Goal: Task Accomplishment & Management: Complete application form

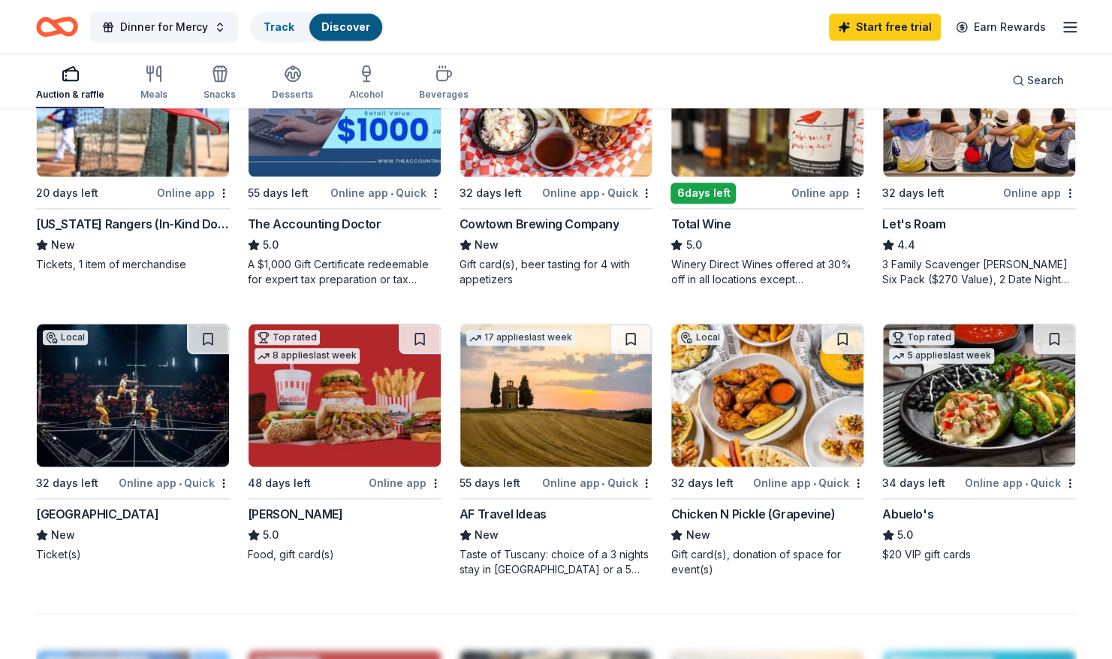
scroll to position [824, 0]
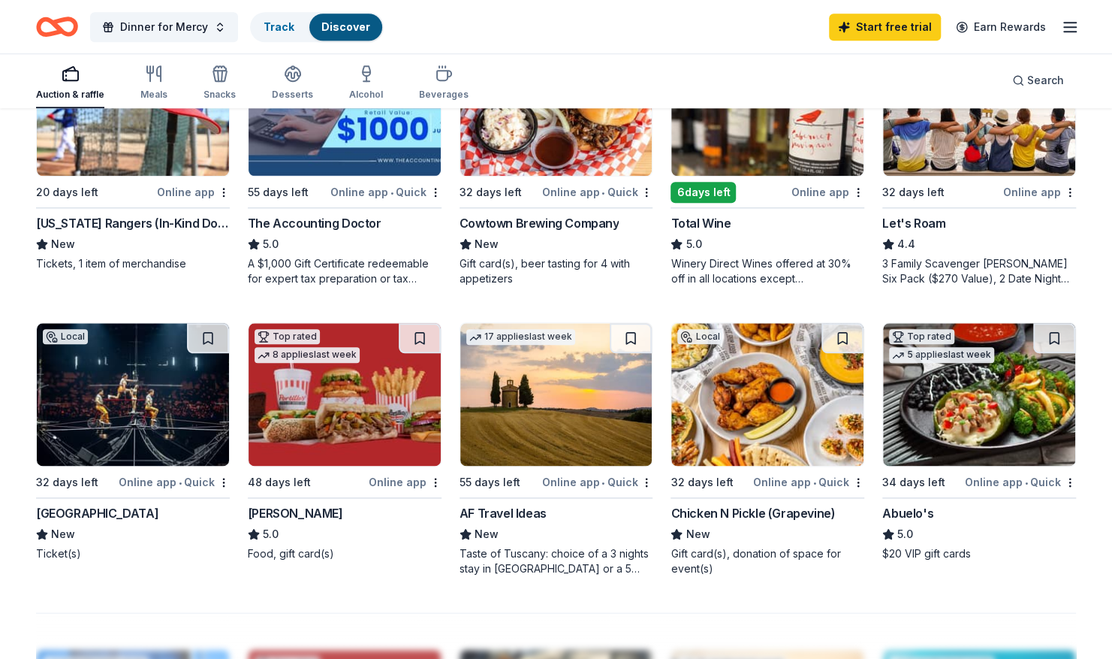
click at [98, 376] on img at bounding box center [133, 394] width 192 height 143
click at [272, 31] on link "Track · 1" at bounding box center [284, 26] width 40 height 13
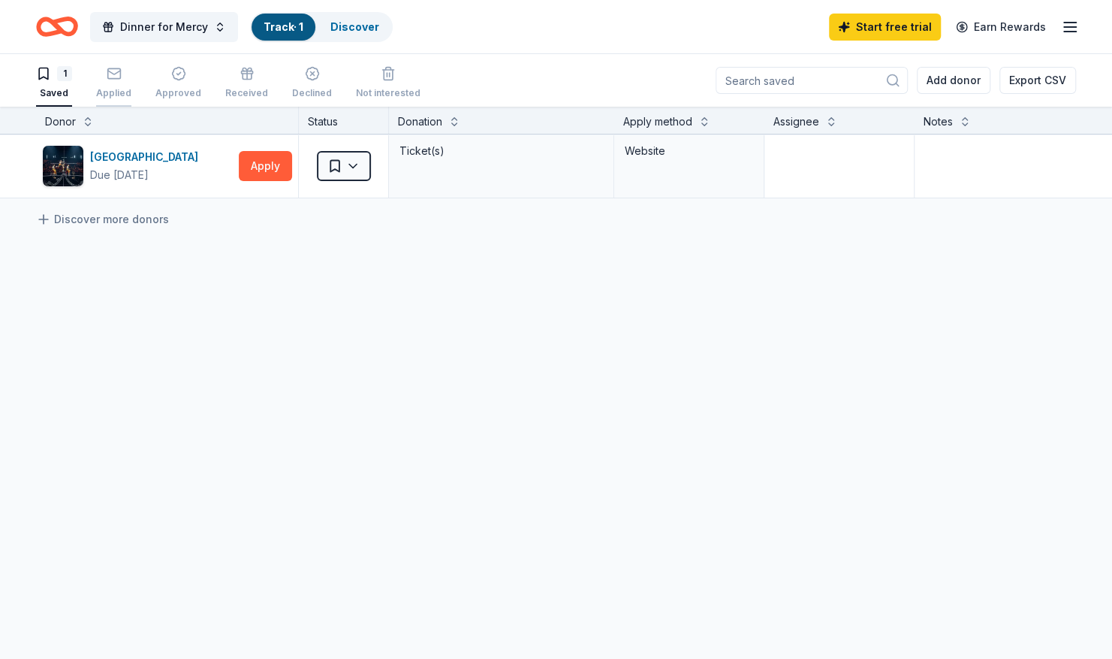
click at [113, 75] on icon "button" at bounding box center [114, 73] width 15 height 15
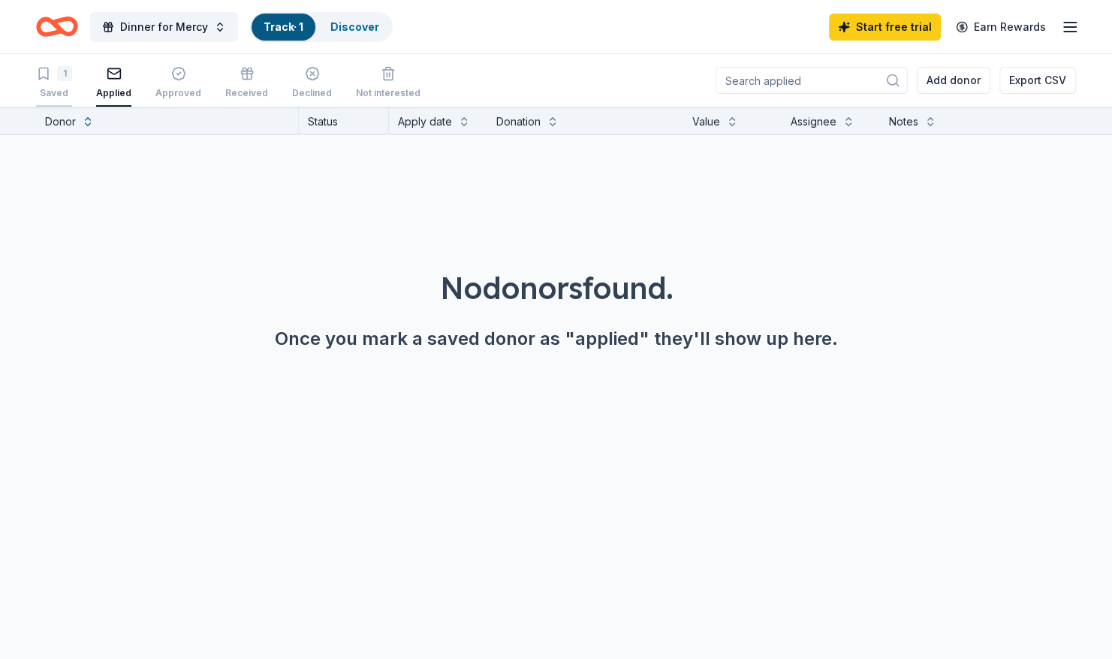
click at [40, 81] on div "1 Saved" at bounding box center [54, 82] width 36 height 33
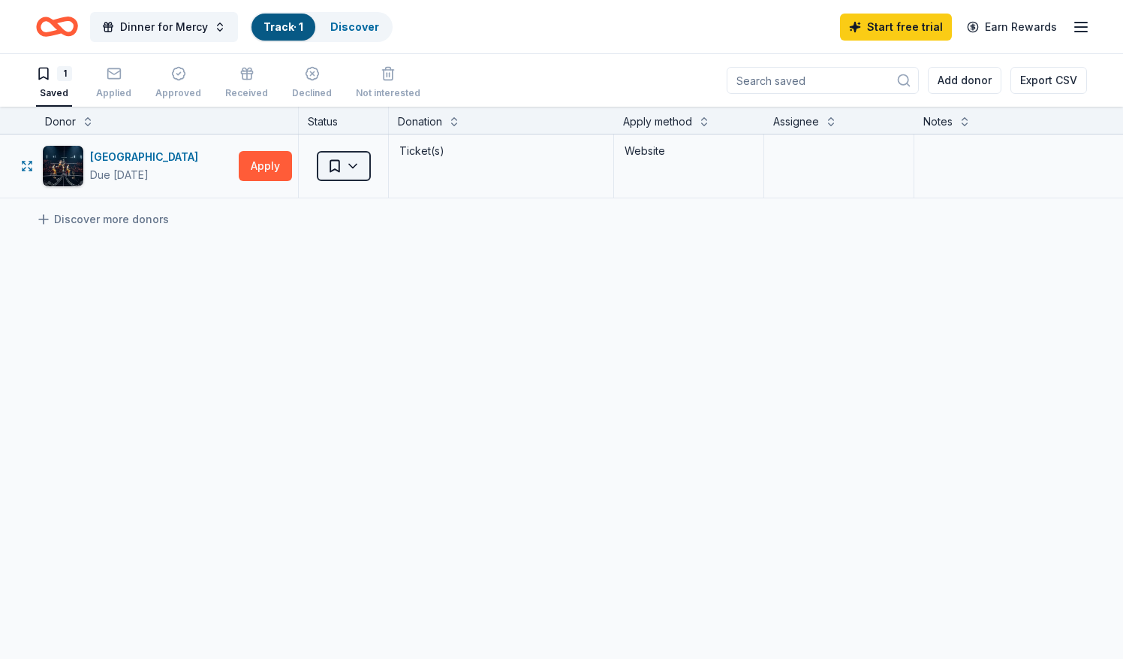
click at [353, 167] on html "Dinner for Mercy Track · 1 Discover Start free trial Earn Rewards 1 Saved Appli…" at bounding box center [561, 329] width 1123 height 659
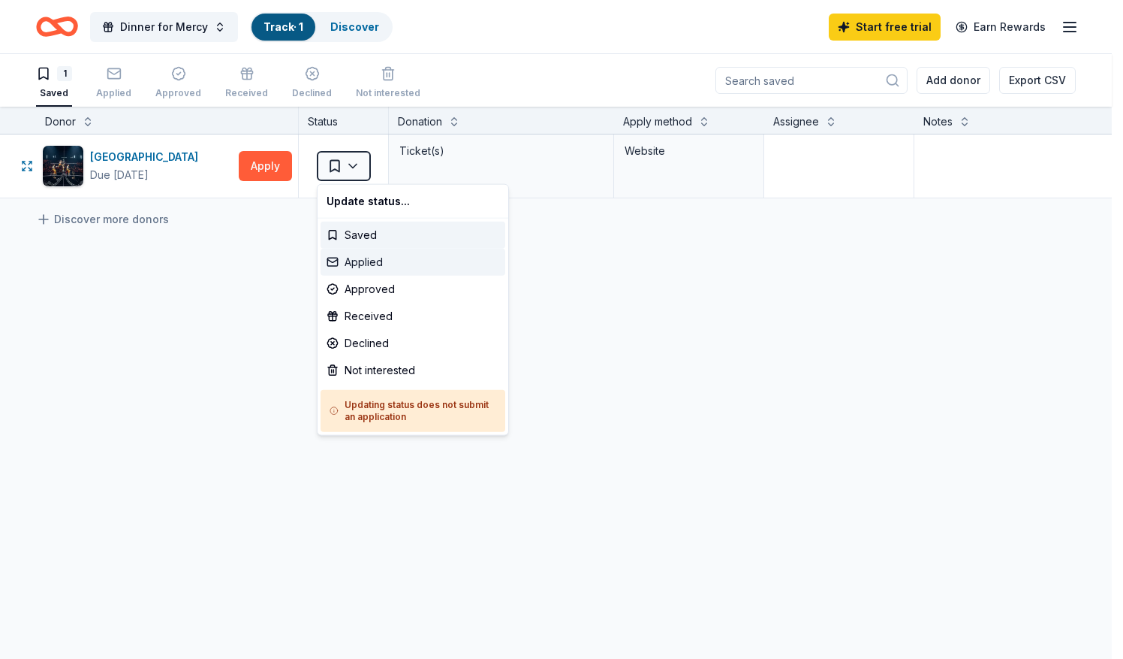
click at [360, 260] on div "Applied" at bounding box center [413, 262] width 185 height 27
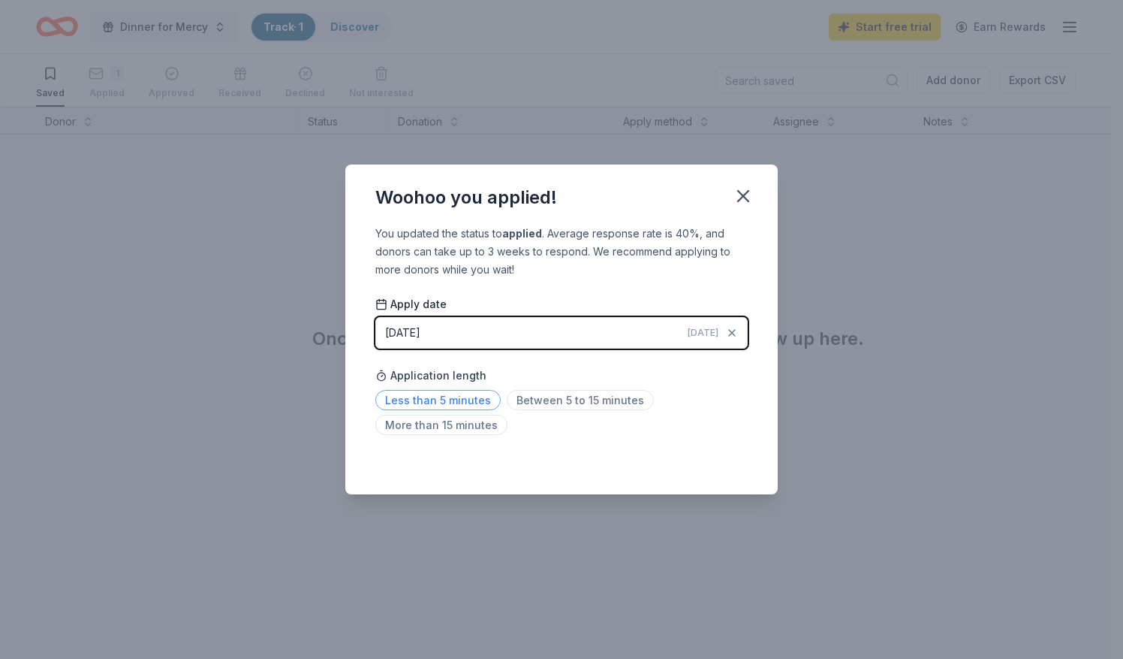
click at [434, 402] on span "Less than 5 minutes" at bounding box center [437, 400] width 125 height 20
click at [741, 188] on icon "button" at bounding box center [743, 195] width 21 height 21
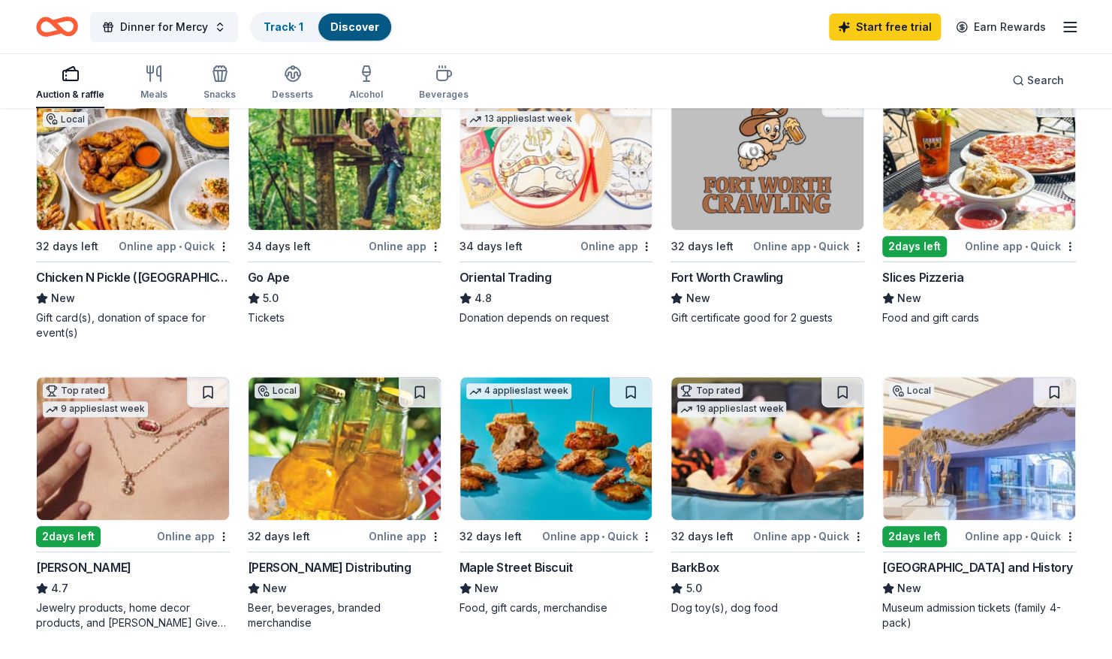
scroll to position [191, 0]
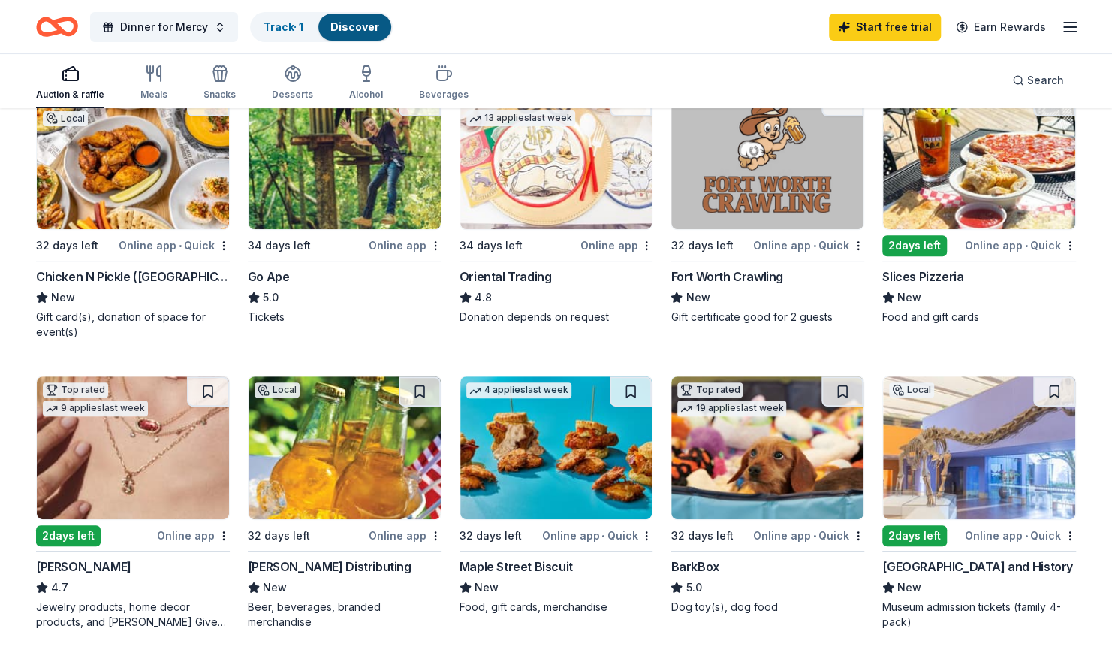
click at [978, 469] on img at bounding box center [979, 447] width 192 height 143
click at [305, 179] on img at bounding box center [345, 157] width 192 height 143
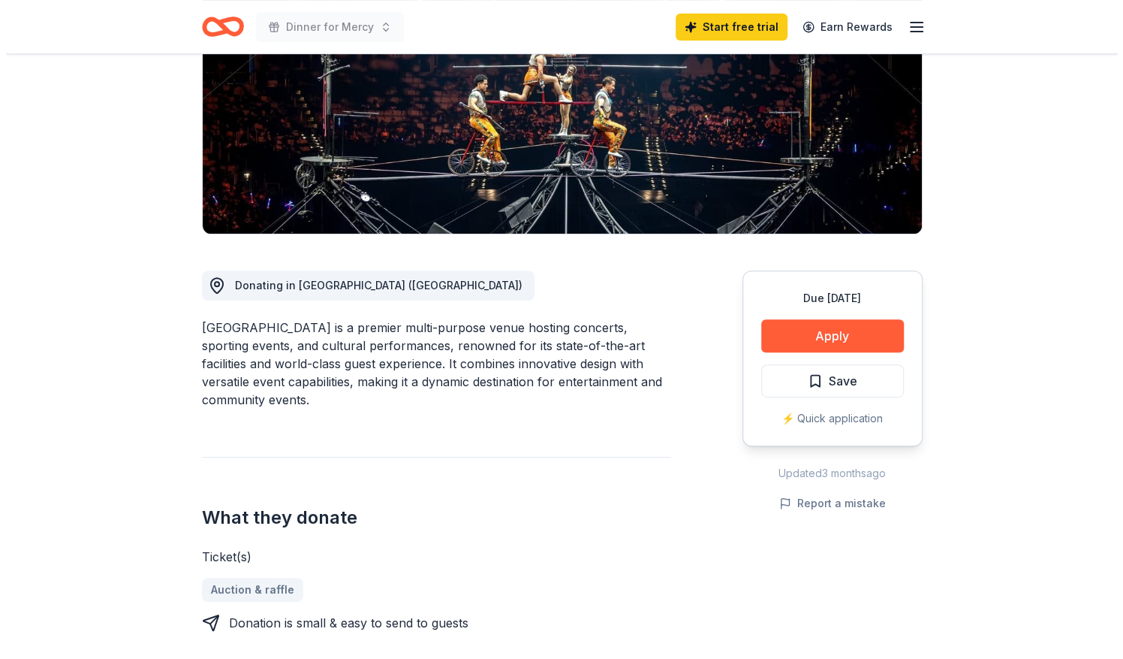
scroll to position [213, 0]
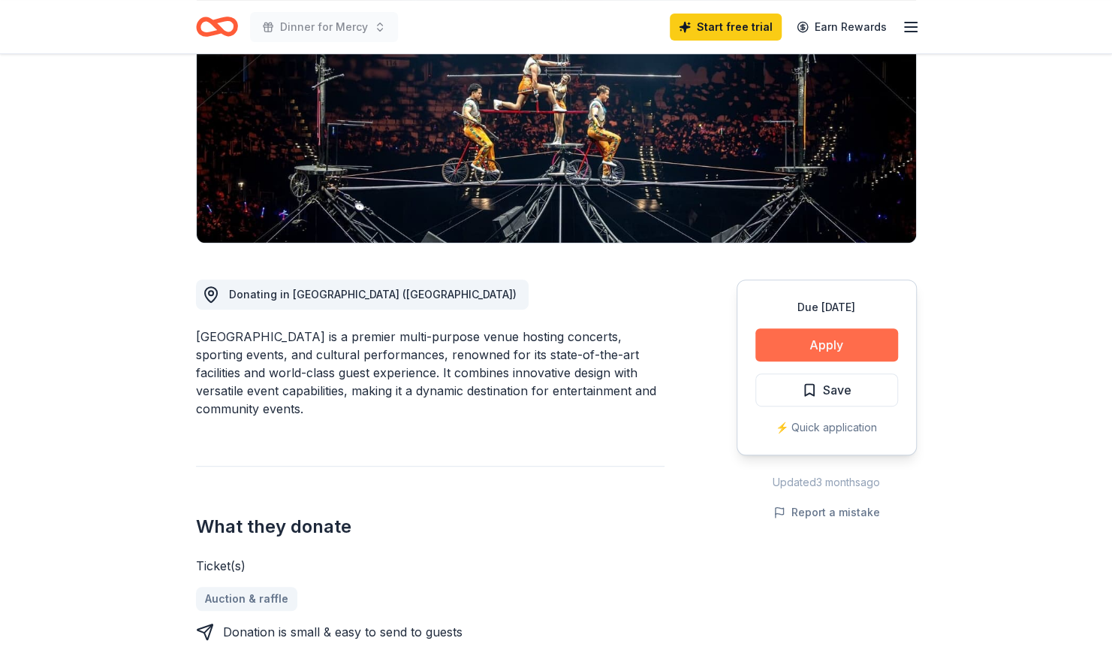
click at [791, 333] on button "Apply" at bounding box center [826, 344] width 143 height 33
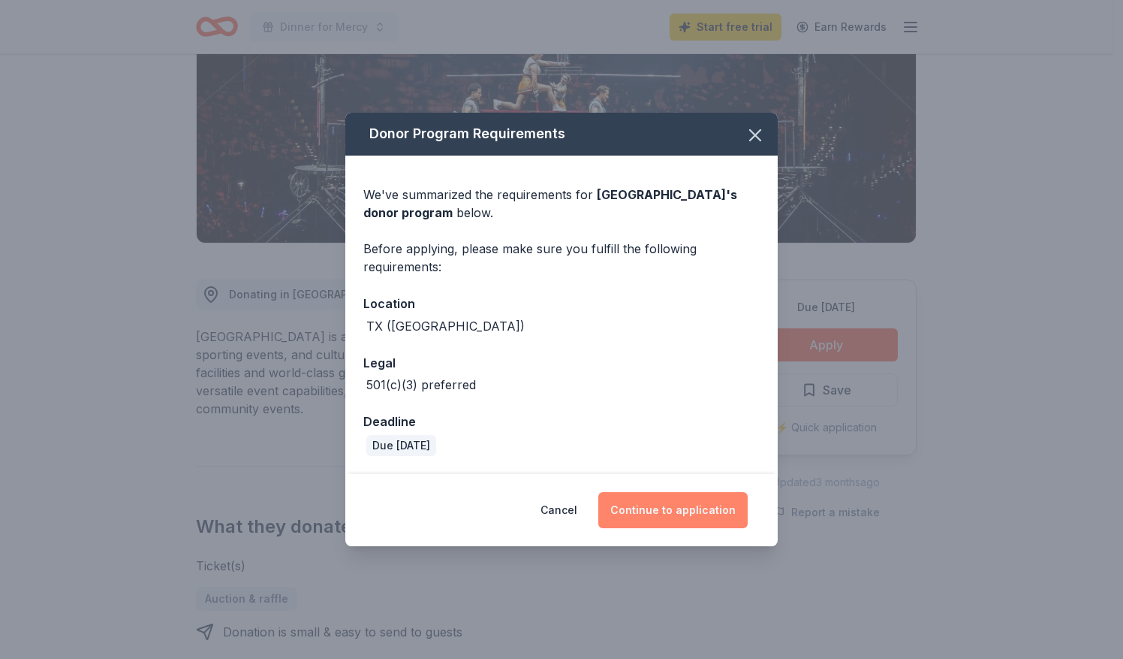
click at [650, 502] on button "Continue to application" at bounding box center [672, 510] width 149 height 36
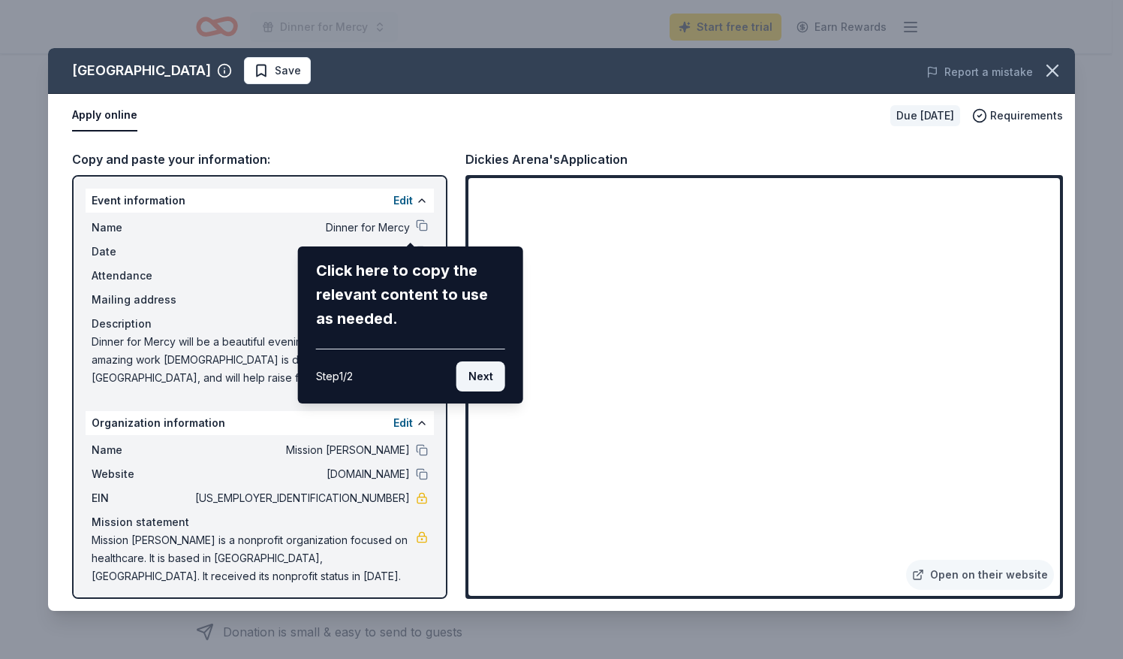
click at [473, 371] on button "Next" at bounding box center [481, 376] width 49 height 30
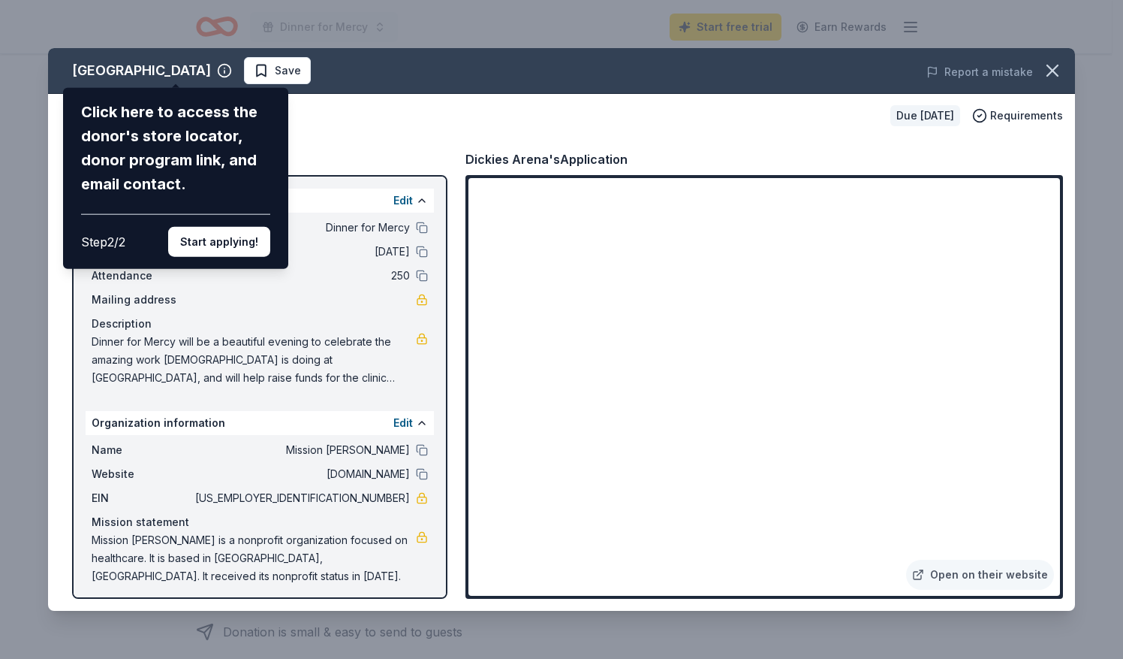
click at [173, 71] on div "Dickies Arena Click here to access the donor's store locator, donor program lin…" at bounding box center [561, 329] width 1027 height 562
click at [199, 238] on button "Start applying!" at bounding box center [219, 242] width 102 height 30
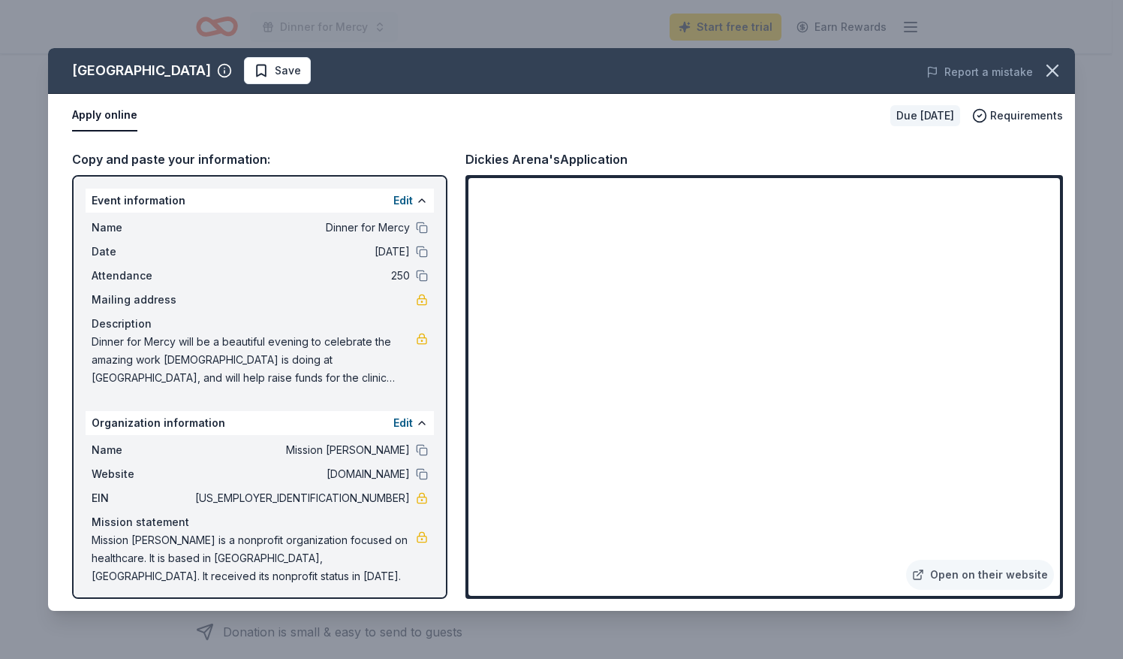
click at [155, 515] on div "Mission statement" at bounding box center [260, 522] width 336 height 18
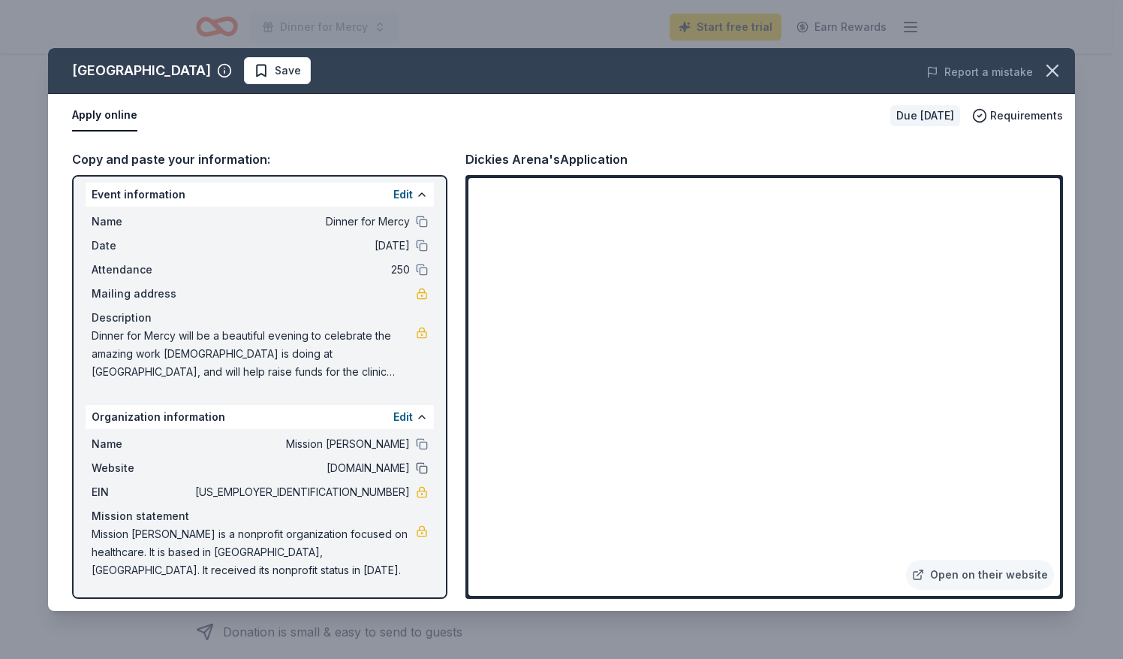
click at [416, 468] on button at bounding box center [422, 468] width 12 height 12
click at [363, 467] on span "clinic.org" at bounding box center [301, 468] width 218 height 18
click at [394, 416] on button "Edit" at bounding box center [403, 417] width 20 height 18
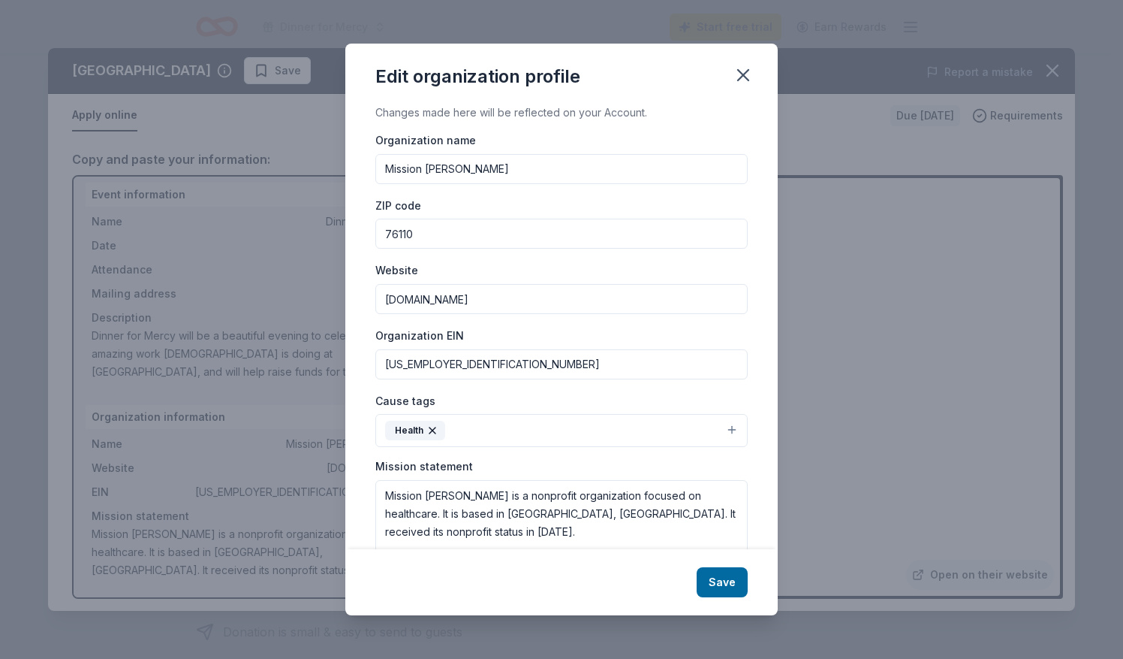
click at [382, 297] on input "clinic.org" at bounding box center [561, 299] width 372 height 30
type input "mercy-clinic.org"
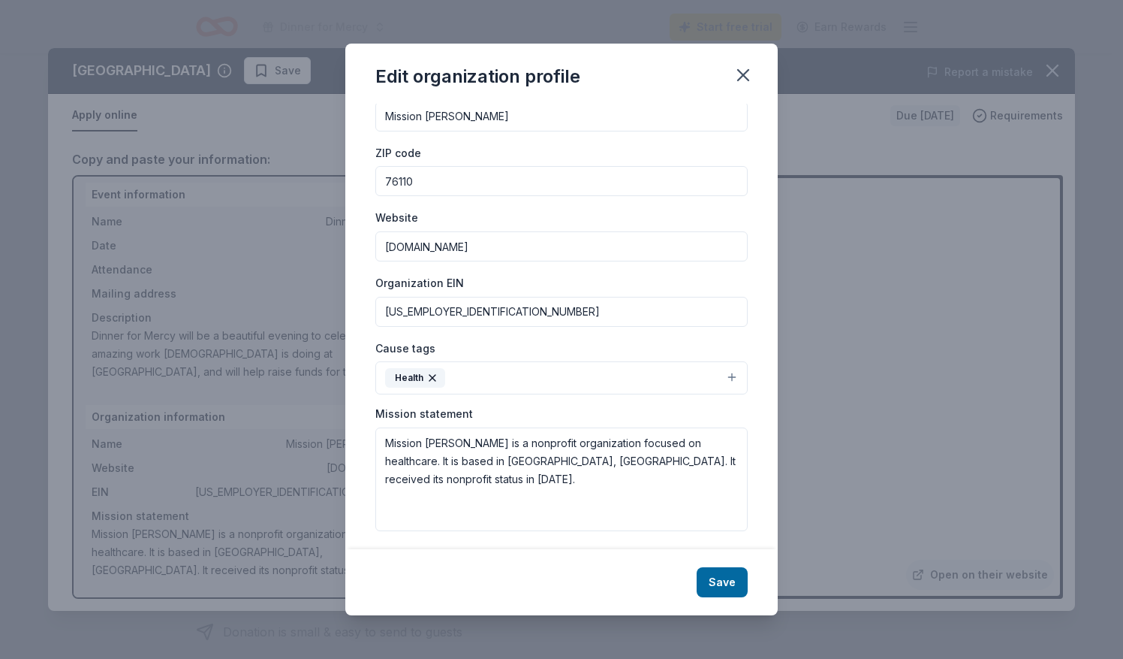
scroll to position [56, 0]
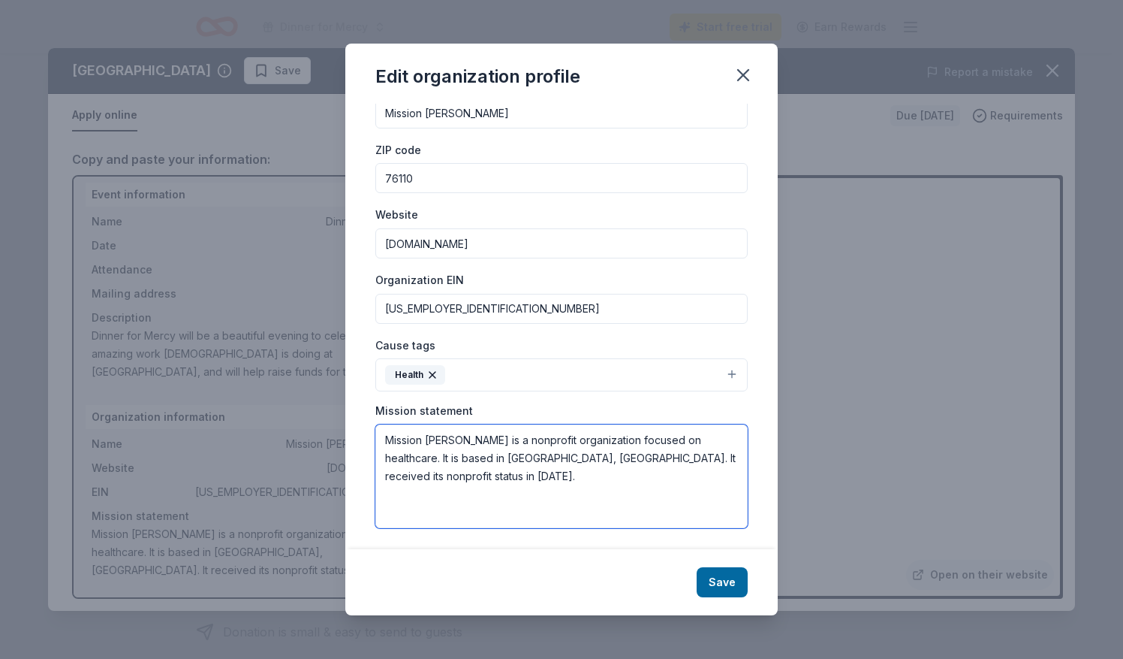
click at [471, 471] on textarea "Mission Travis Mercy is a nonprofit organization focused on healthcare. It is b…" at bounding box center [561, 476] width 372 height 104
drag, startPoint x: 471, startPoint y: 469, endPoint x: 381, endPoint y: 427, distance: 98.4
click at [381, 427] on textarea "Mission Travis Mercy is a nonprofit organization focused on healthcare. It is b…" at bounding box center [561, 476] width 372 height 104
paste textarea "ercy Clinic was founded in 2011 to show Christ’s love and compassion by providi…"
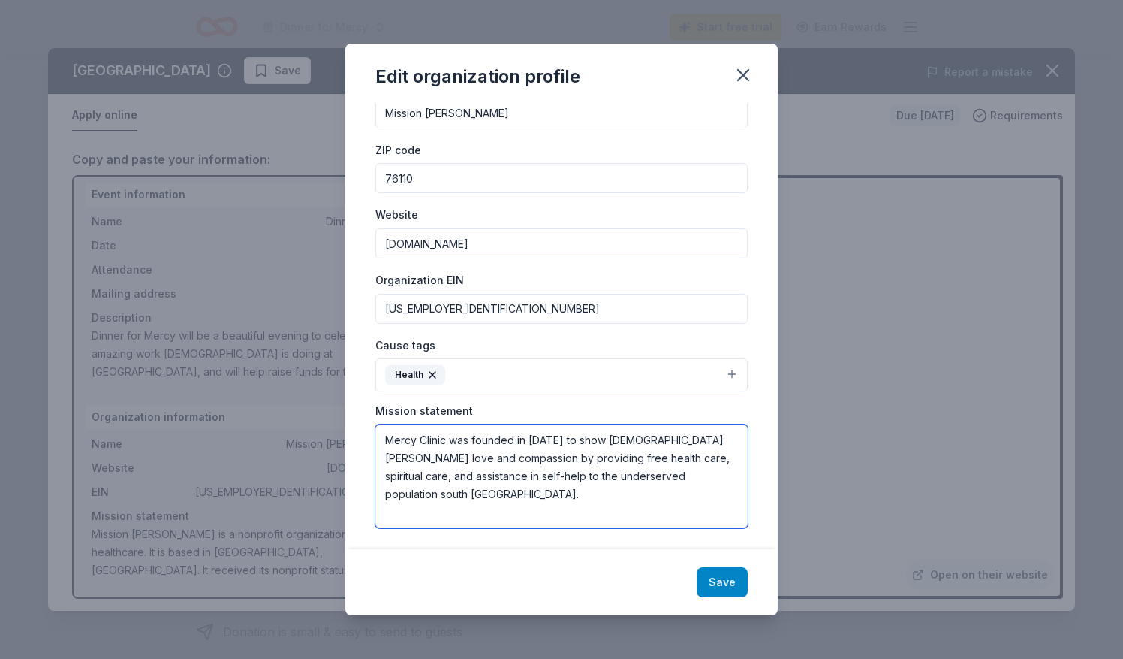
type textarea "Mercy Clinic was founded in 2011 to show Christ’s love and compassion by provid…"
click at [724, 584] on button "Save" at bounding box center [722, 582] width 51 height 30
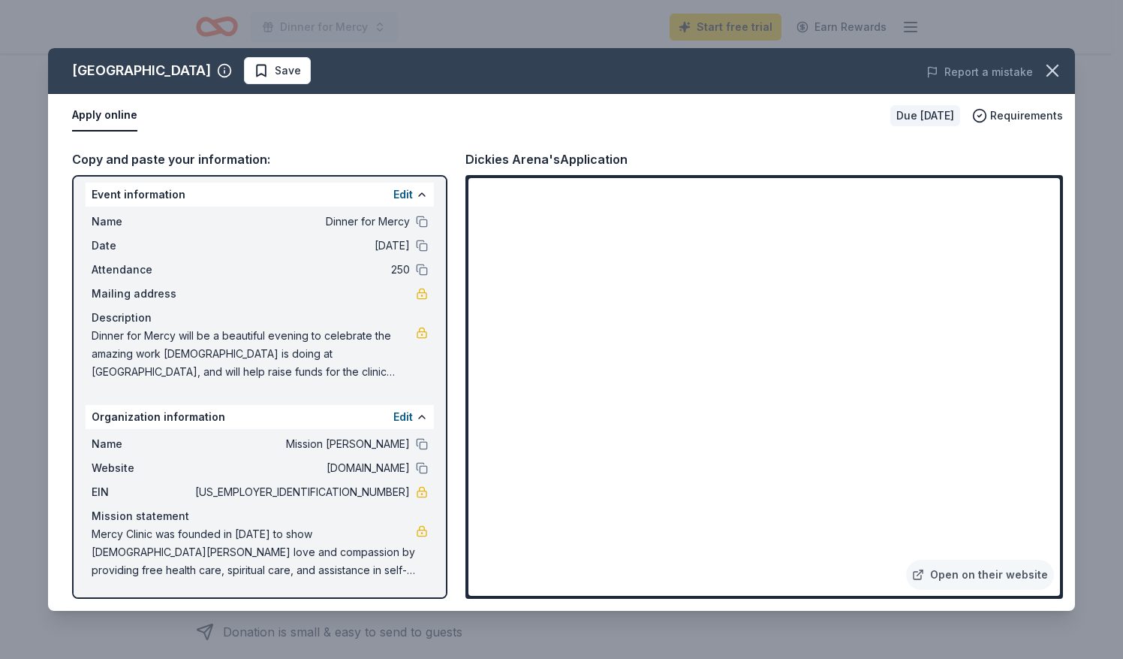
click at [311, 335] on span "Dinner for Mercy will be a beautiful evening to celebrate the amazing work God …" at bounding box center [254, 354] width 324 height 54
click at [315, 335] on span "Dinner for Mercy will be a beautiful evening to celebrate the amazing work God …" at bounding box center [254, 354] width 324 height 54
click at [311, 332] on span "Dinner for Mercy will be a beautiful evening to celebrate the amazing work God …" at bounding box center [254, 354] width 324 height 54
click at [393, 195] on button "Edit" at bounding box center [403, 194] width 20 height 18
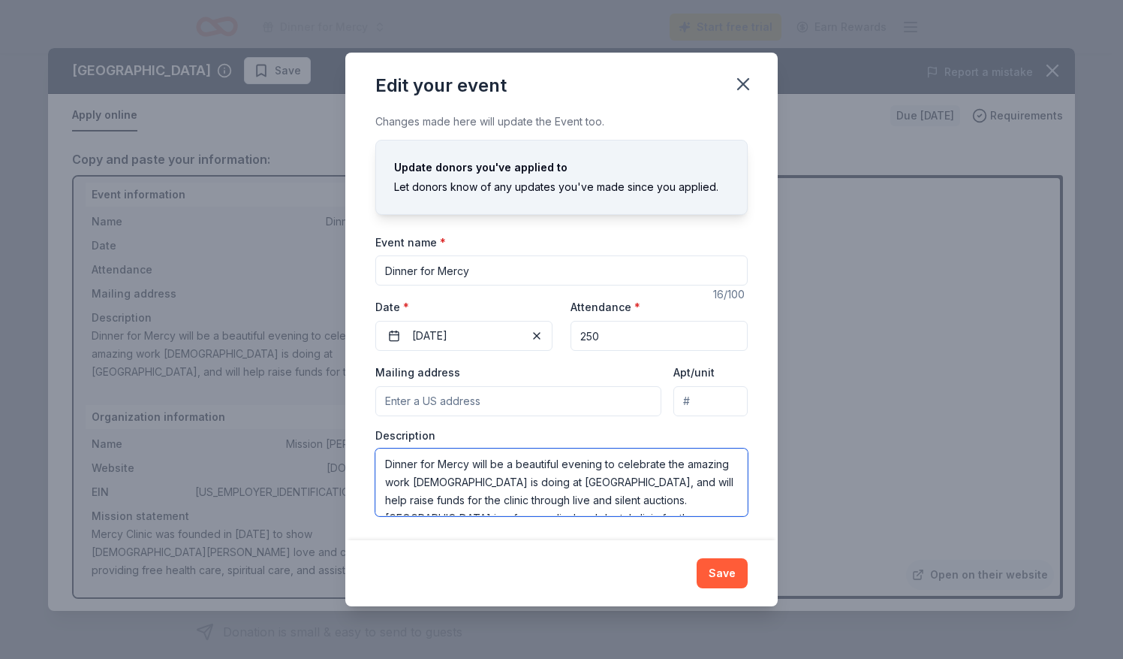
click at [603, 462] on textarea "Dinner for Mercy will be a beautiful evening to celebrate the amazing work God …" at bounding box center [561, 482] width 372 height 68
type textarea "Dinner for Mercy will be a beautiful evening at Ridglea Country to celebrate th…"
click at [716, 568] on button "Save" at bounding box center [722, 573] width 51 height 30
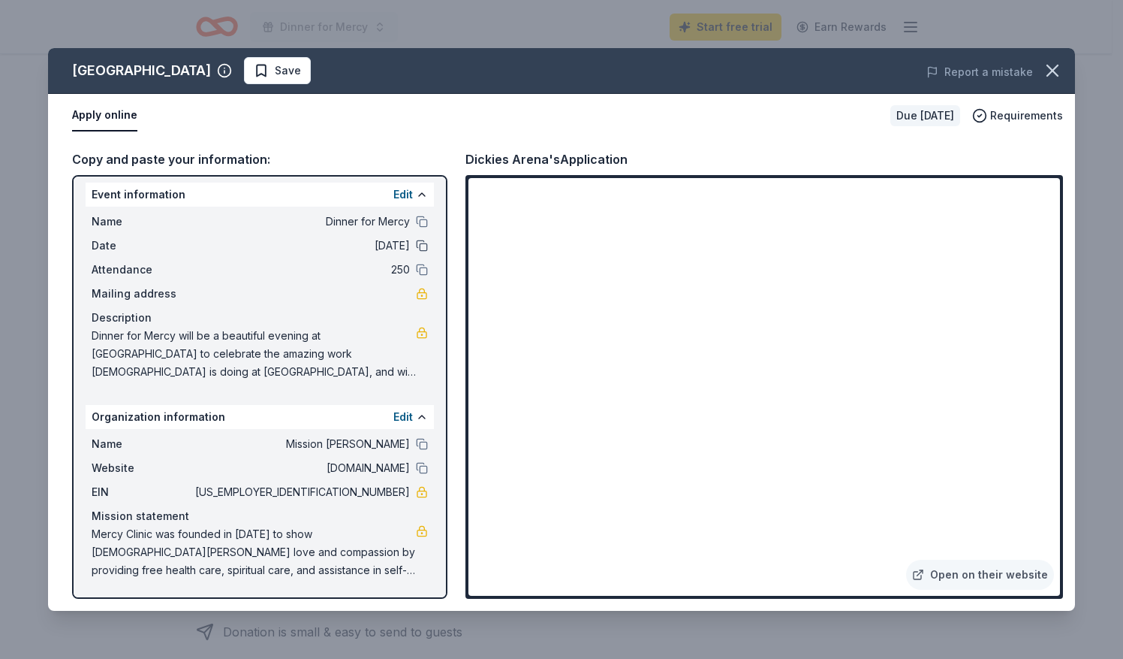
click at [416, 246] on button at bounding box center [422, 246] width 12 height 12
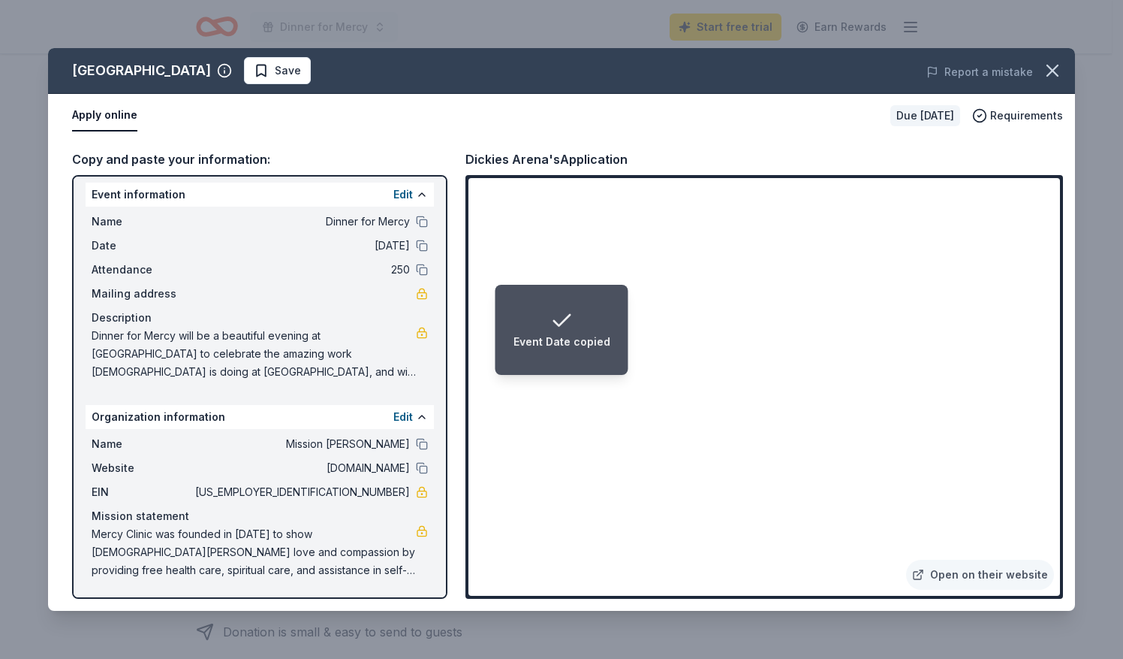
click at [89, 338] on div "Name Dinner for Mercy Date 11/13/25 Attendance 250 Mailing address Description …" at bounding box center [260, 296] width 348 height 180
drag, startPoint x: 89, startPoint y: 338, endPoint x: 338, endPoint y: 374, distance: 251.9
click at [338, 374] on div "Name Dinner for Mercy Date 11/13/25 Attendance 250 Mailing address Description …" at bounding box center [260, 296] width 348 height 180
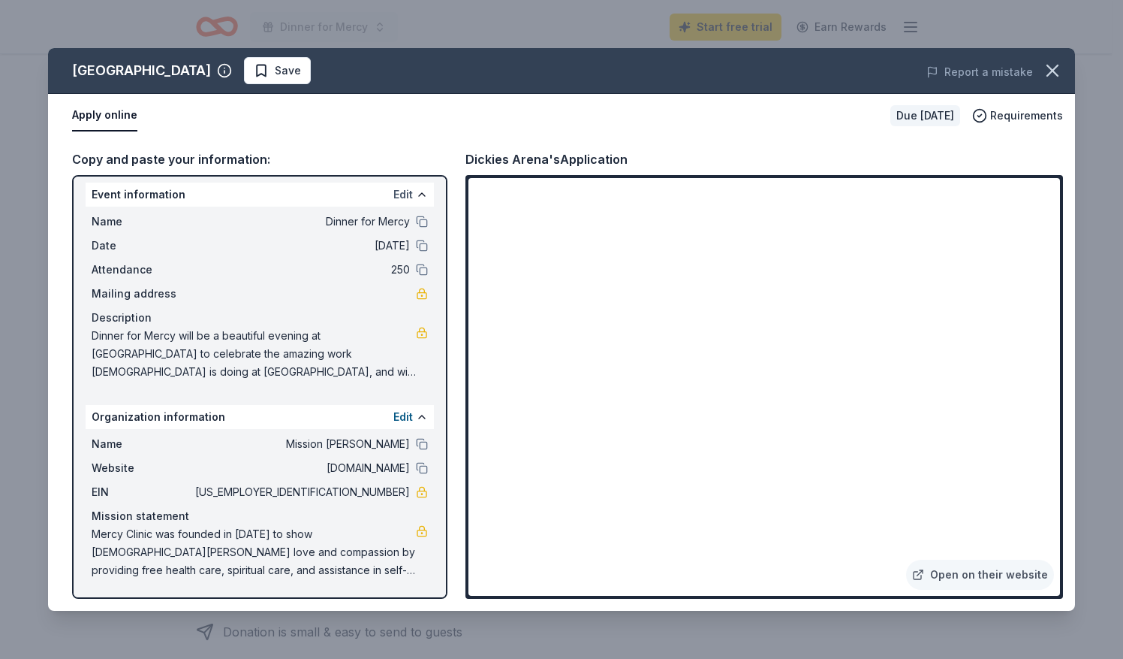
click at [393, 195] on button "Edit" at bounding box center [403, 194] width 20 height 18
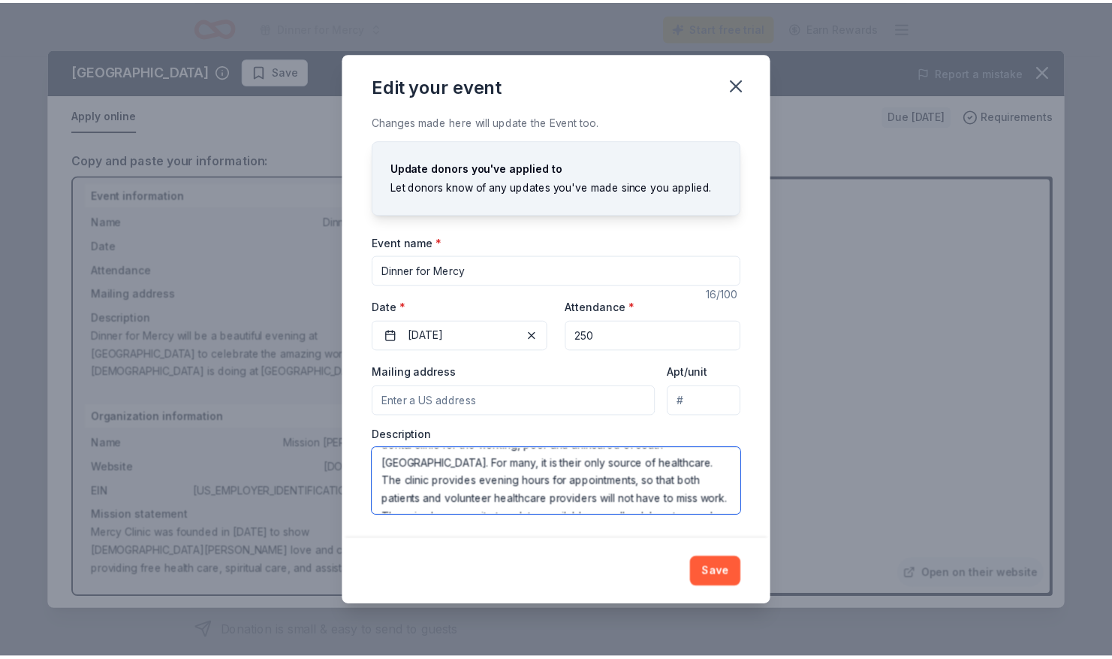
scroll to position [144, 0]
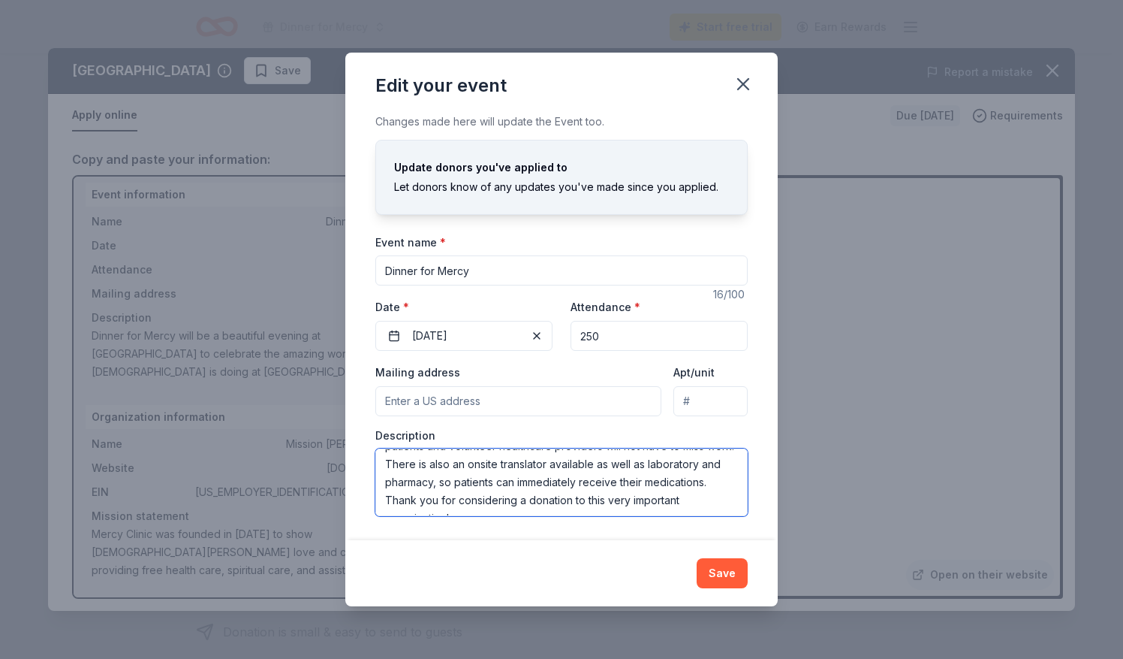
drag, startPoint x: 386, startPoint y: 460, endPoint x: 677, endPoint y: 512, distance: 295.2
click at [677, 512] on textarea "Dinner for Mercy will be a beautiful evening at Ridglea Country to celebrate th…" at bounding box center [561, 482] width 372 height 68
click at [732, 568] on button "Save" at bounding box center [722, 573] width 51 height 30
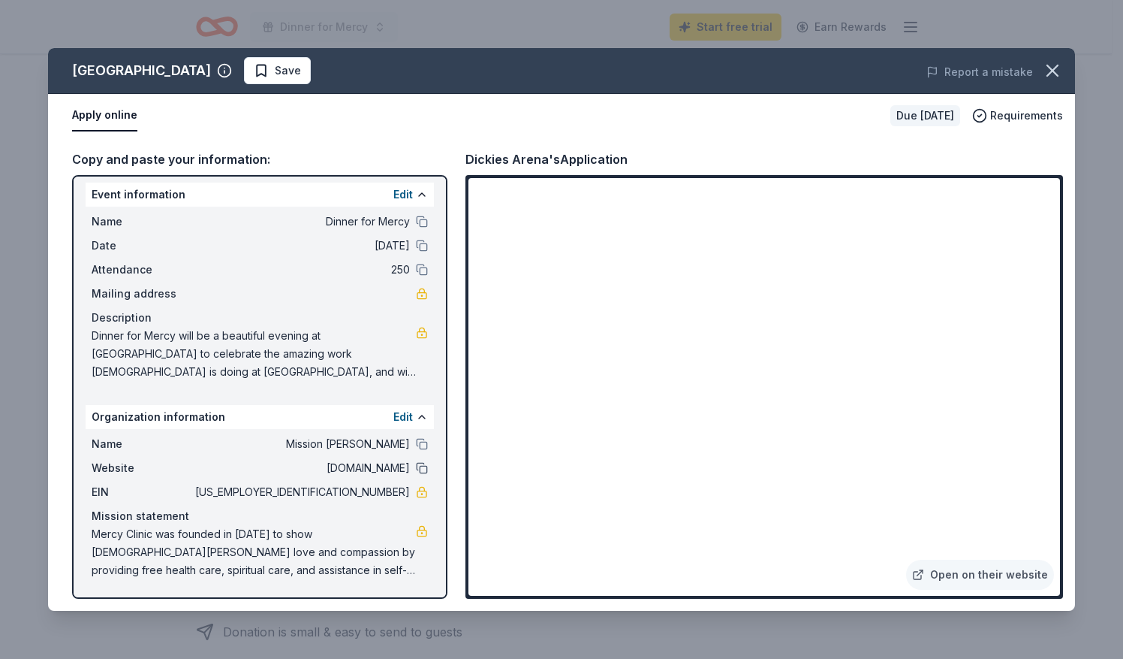
click at [416, 469] on button at bounding box center [422, 468] width 12 height 12
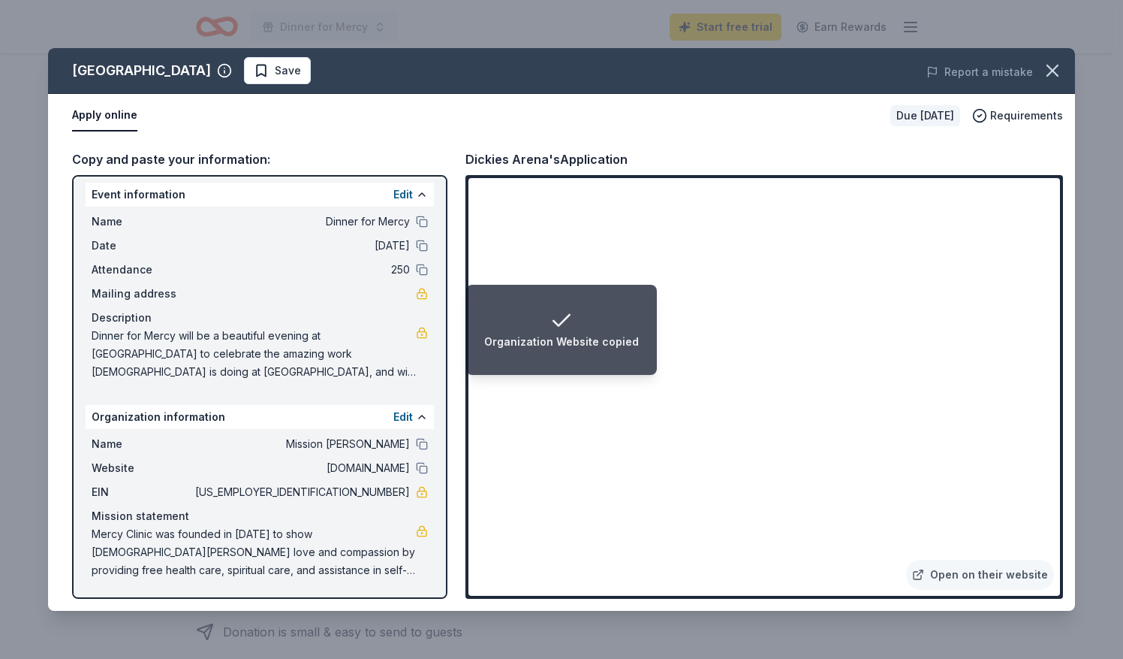
click at [527, 328] on div "Organization Website copied" at bounding box center [561, 330] width 155 height 42
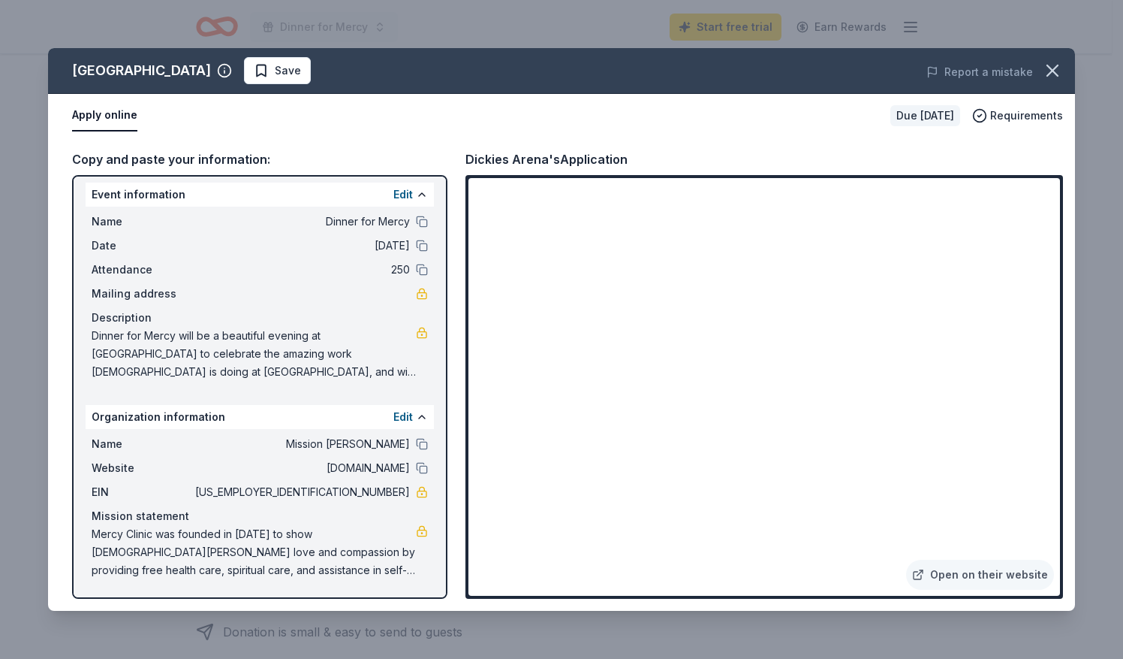
drag, startPoint x: 1063, startPoint y: 378, endPoint x: 1068, endPoint y: 422, distance: 43.9
click at [1068, 422] on div "Copy and paste your information: Event information Edit Name Dinner for Mercy D…" at bounding box center [561, 373] width 1027 height 473
click at [254, 69] on span "Save" at bounding box center [277, 71] width 47 height 18
click at [1058, 68] on icon "button" at bounding box center [1052, 70] width 21 height 21
